Goal: Transaction & Acquisition: Download file/media

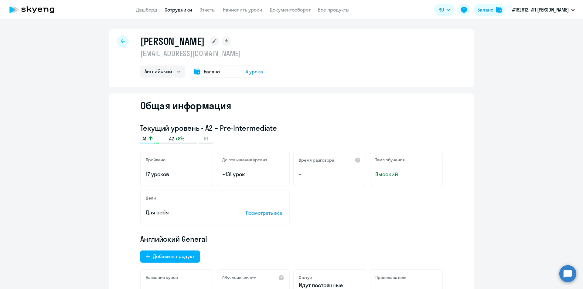
select select "english"
click at [211, 9] on link "Отчеты" at bounding box center [208, 10] width 16 height 6
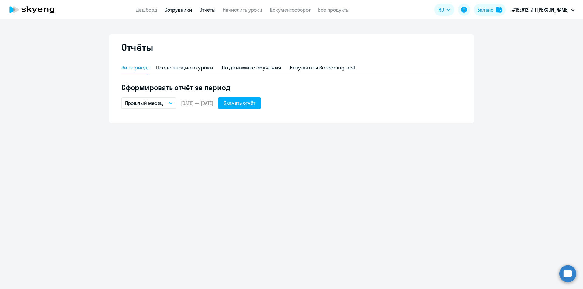
click at [182, 8] on link "Сотрудники" at bounding box center [179, 10] width 28 height 6
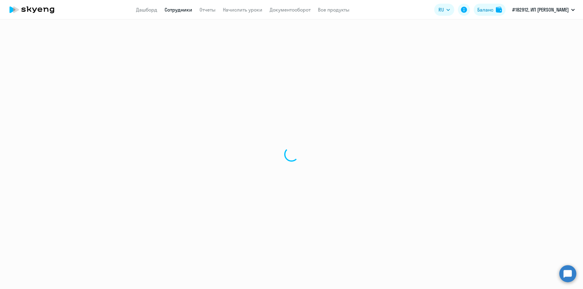
select select "30"
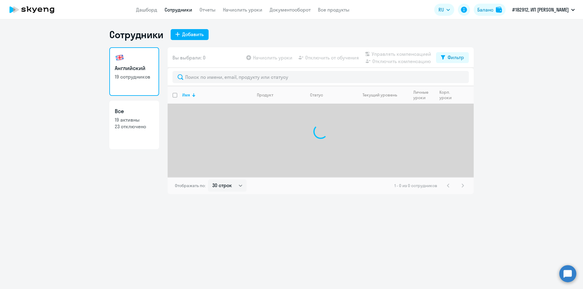
click at [217, 8] on nav "Дашборд Сотрудники Отчеты Начислить уроки Документооборот Все продукты" at bounding box center [243, 10] width 214 height 8
click at [216, 8] on nav "Дашборд Сотрудники Отчеты Начислить уроки Документооборот Все продукты" at bounding box center [243, 10] width 214 height 8
click at [214, 9] on link "Отчеты" at bounding box center [208, 10] width 16 height 6
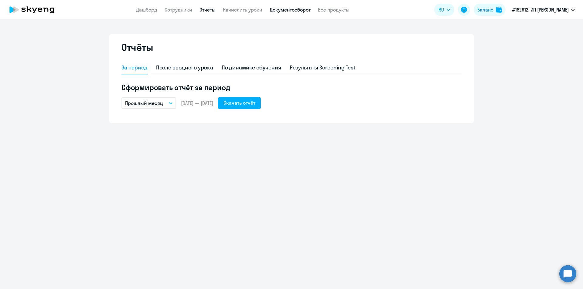
click at [277, 10] on link "Документооборот" at bounding box center [290, 10] width 41 height 6
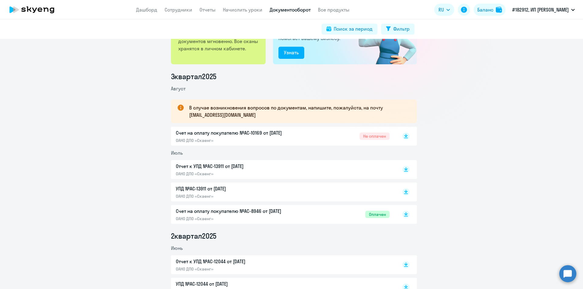
scroll to position [101, 0]
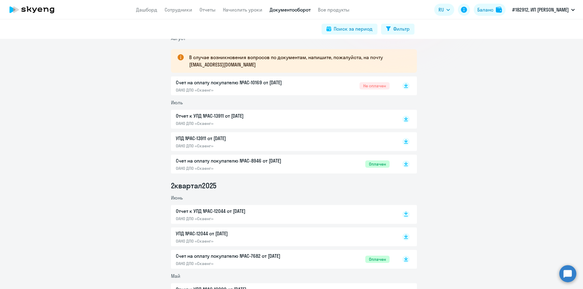
click at [404, 217] on icon at bounding box center [406, 216] width 4 height 1
